Goal: Transaction & Acquisition: Purchase product/service

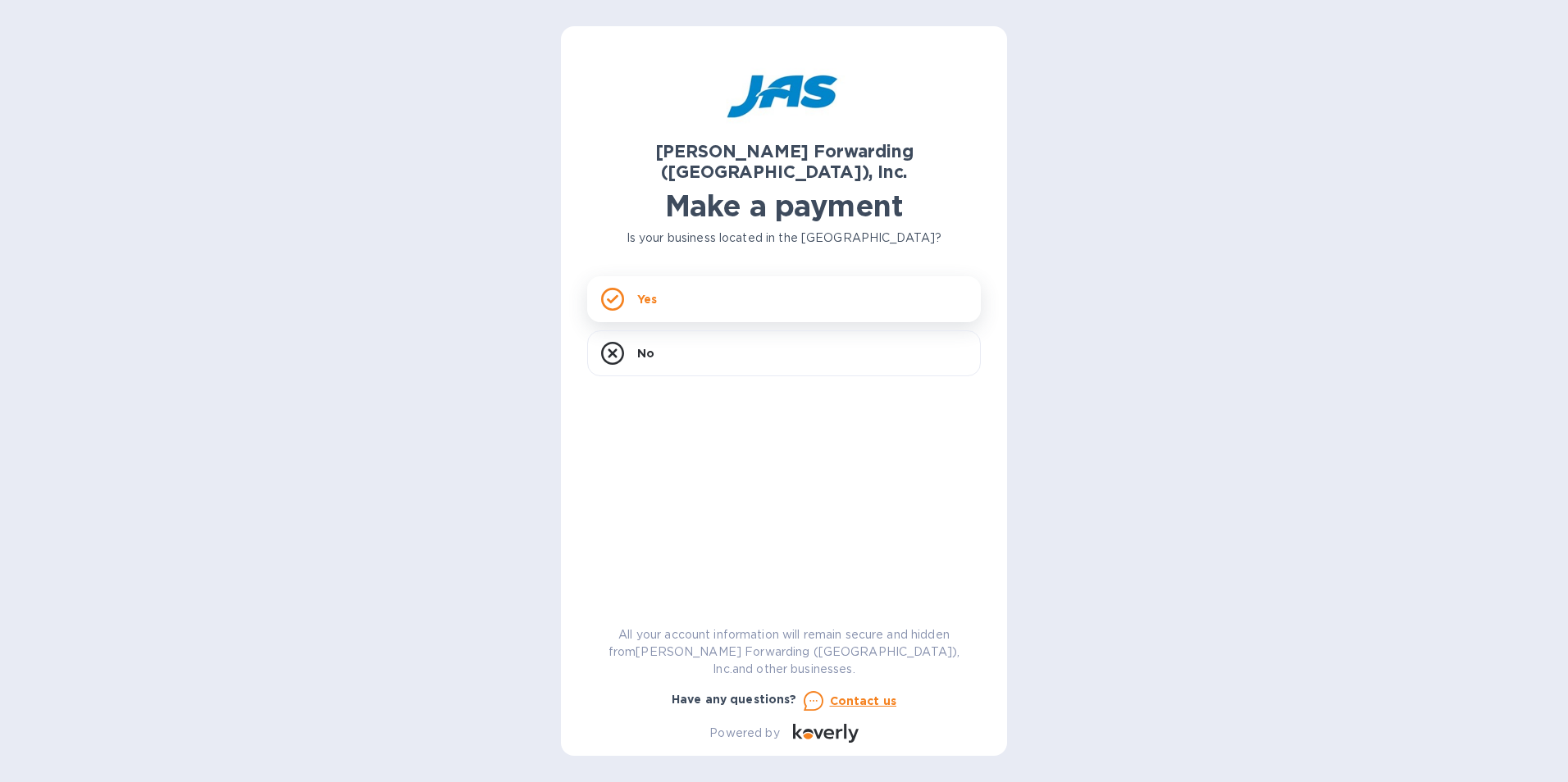
click at [659, 281] on div "Yes" at bounding box center [783, 299] width 393 height 46
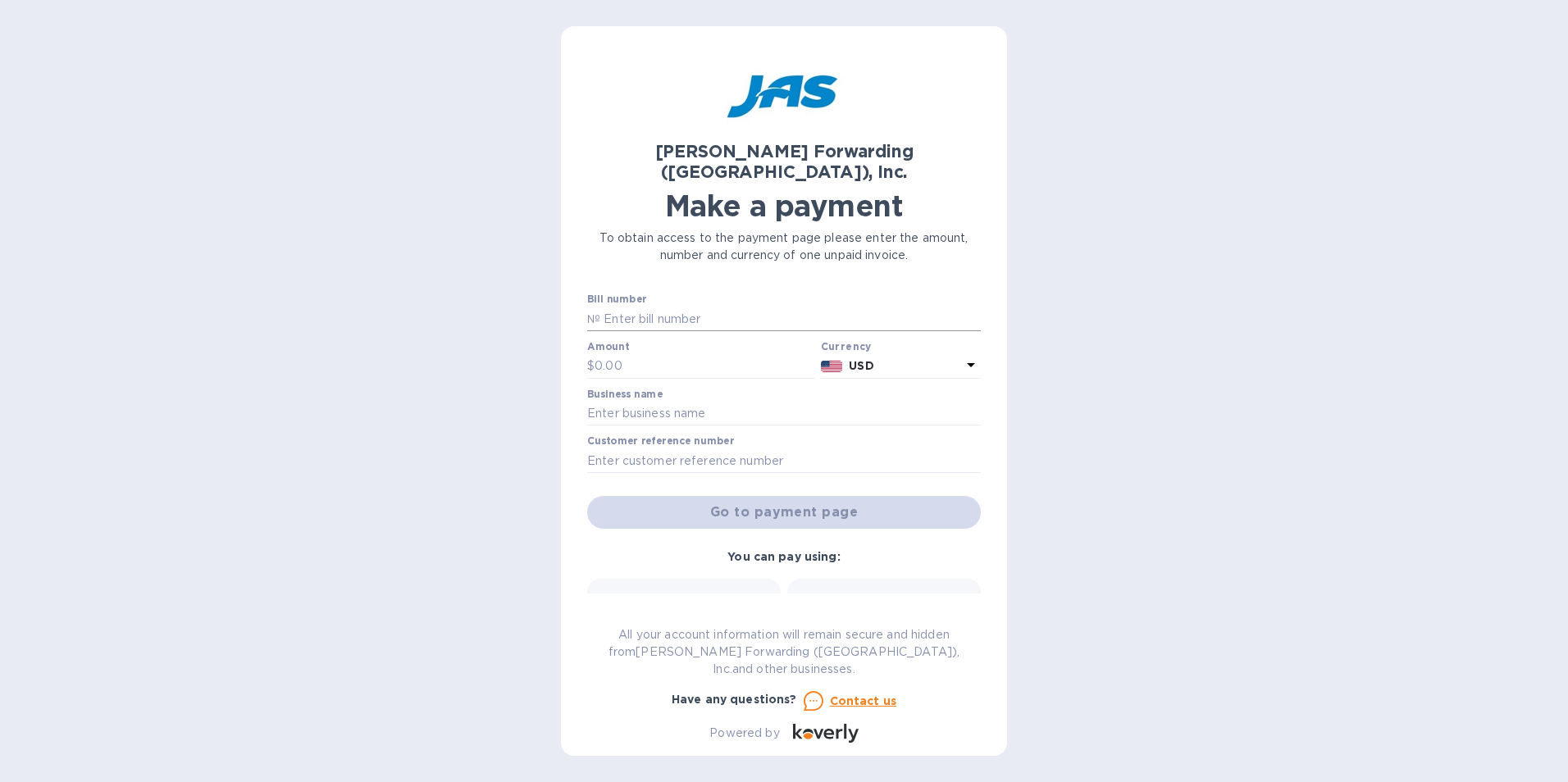
click at [672, 307] on input "text" at bounding box center [790, 318] width 381 height 25
type input "LAX503394824"
click at [668, 354] on input "text" at bounding box center [704, 366] width 220 height 25
type input "155.00"
click at [685, 401] on input "text" at bounding box center [783, 413] width 393 height 25
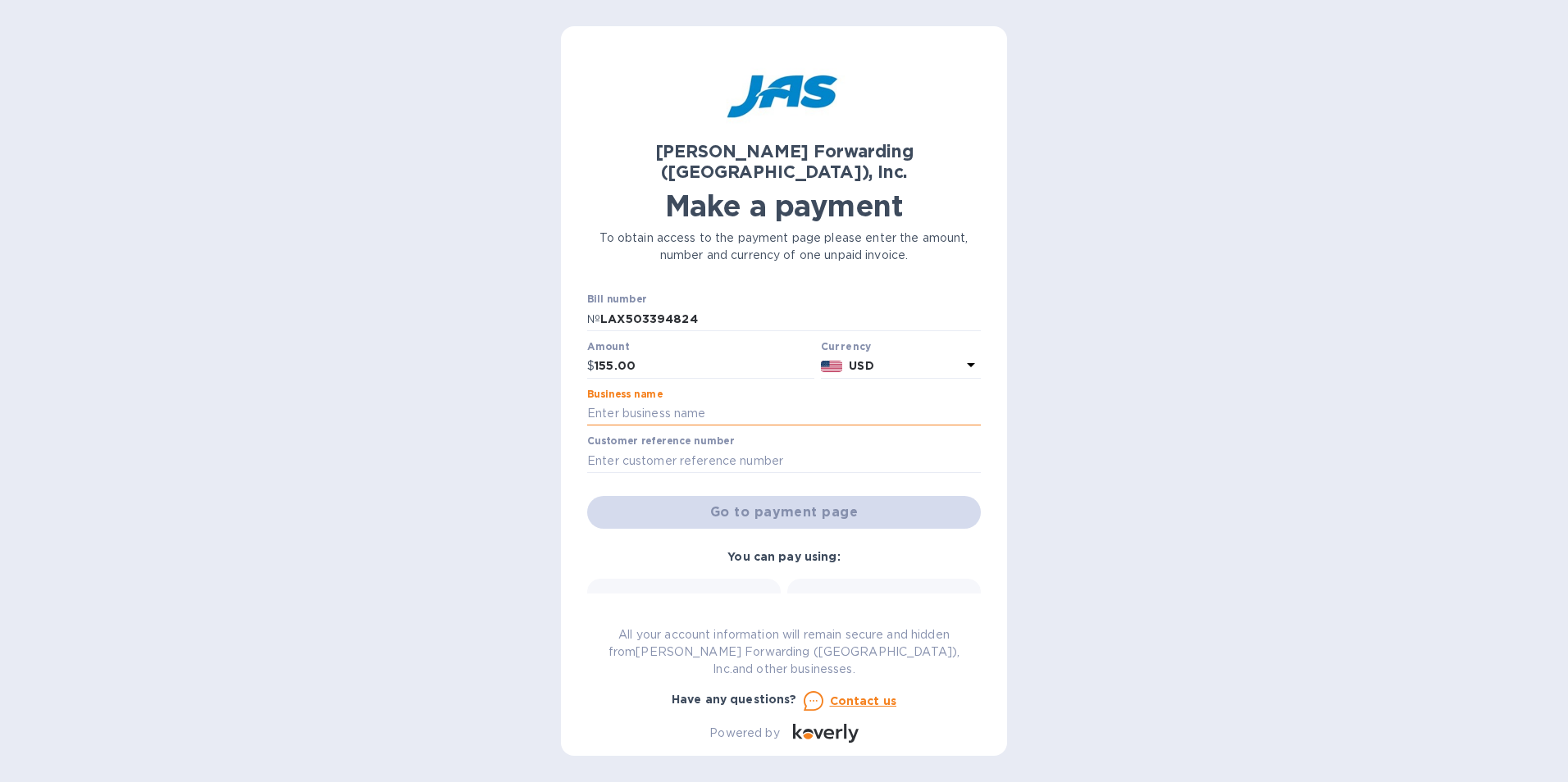
type input "BAT USA Corp"
type input "7/2520779"
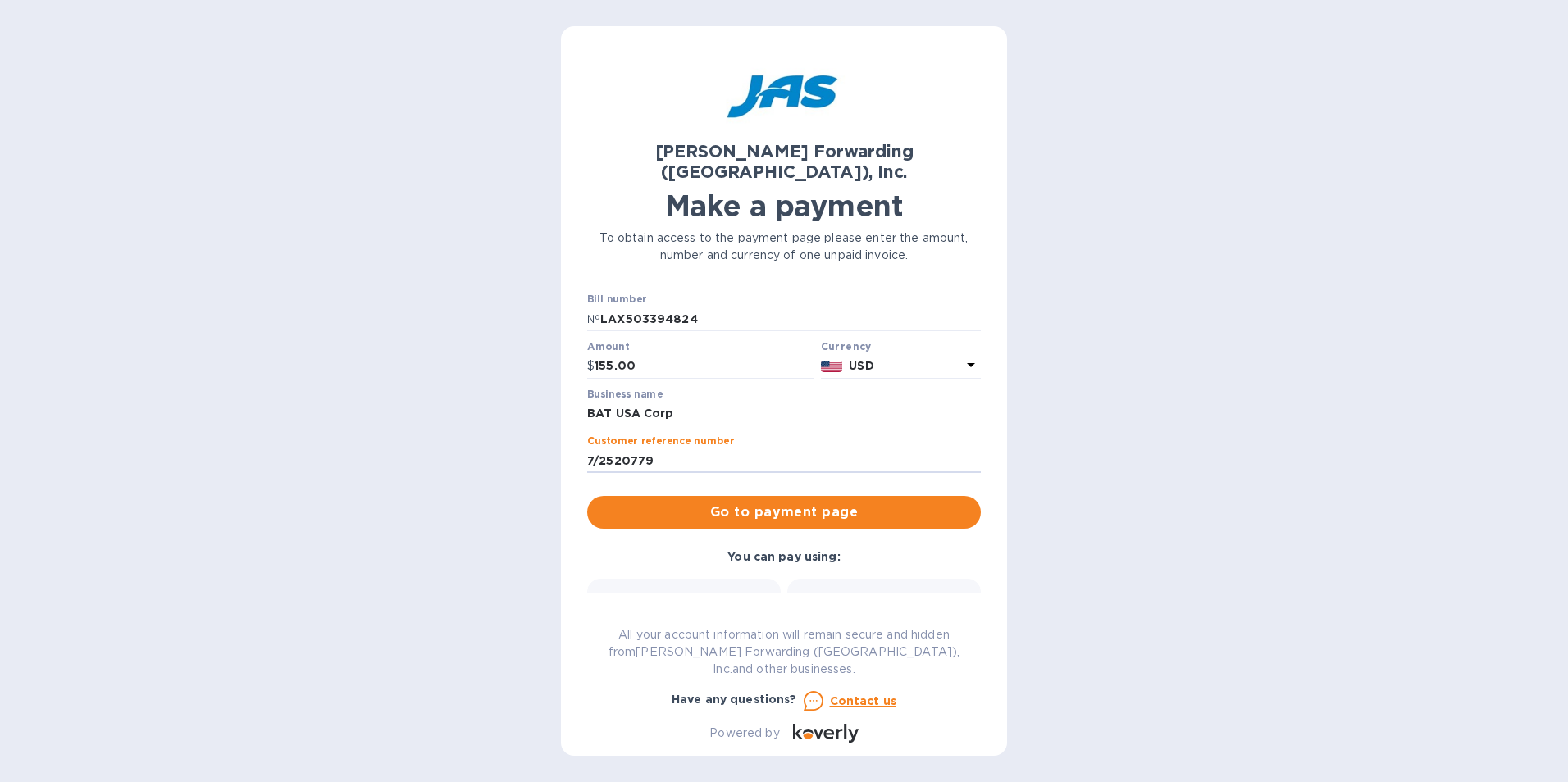
drag, startPoint x: 665, startPoint y: 440, endPoint x: 547, endPoint y: 435, distance: 118.1
click at [547, 435] on div "[PERSON_NAME] Forwarding ([GEOGRAPHIC_DATA]), Inc. Make a payment To obtain acc…" at bounding box center [784, 391] width 1568 height 782
click at [590, 448] on input "text" at bounding box center [783, 460] width 393 height 25
type input "Catalogues"
click at [716, 503] on span "Go to payment page" at bounding box center [784, 513] width 368 height 20
